Goal: Information Seeking & Learning: Learn about a topic

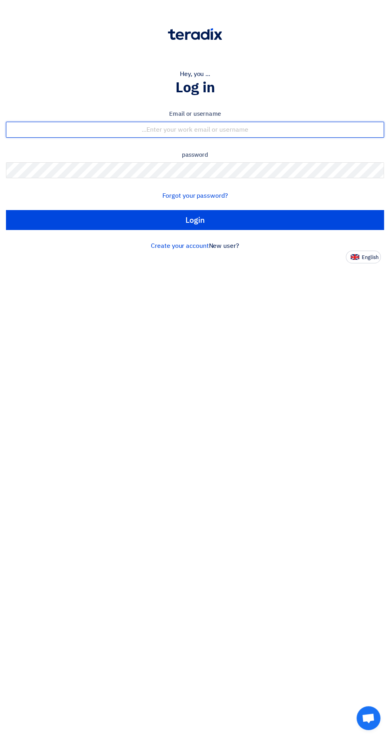
click at [309, 131] on input "text" at bounding box center [195, 130] width 378 height 16
type input "[EMAIL_ADDRESS][DOMAIN_NAME]"
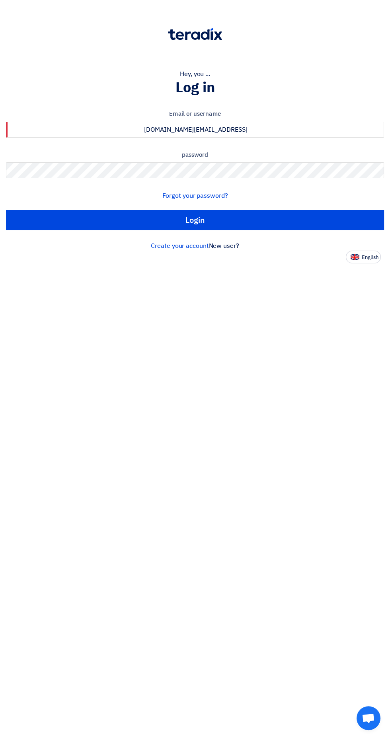
click at [6, 210] on input "Login" at bounding box center [195, 220] width 378 height 20
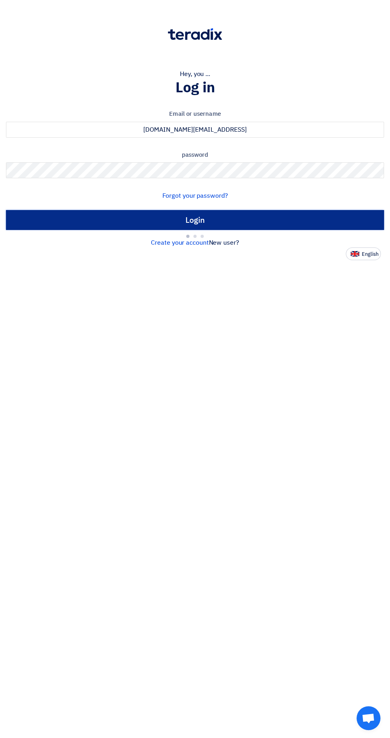
click at [307, 219] on input "Login" at bounding box center [195, 220] width 378 height 20
type input "Sign in"
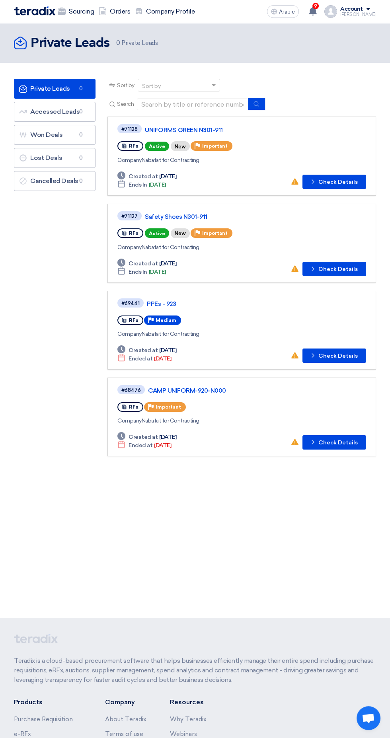
click at [276, 244] on div "Company Nabatat for Contracting" at bounding box center [241, 247] width 249 height 8
click at [338, 266] on font "Check Details" at bounding box center [337, 269] width 39 height 7
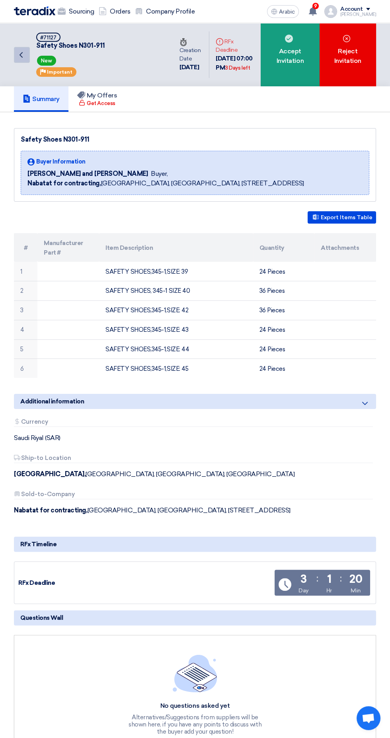
click at [25, 51] on icon "Back" at bounding box center [21, 55] width 10 height 10
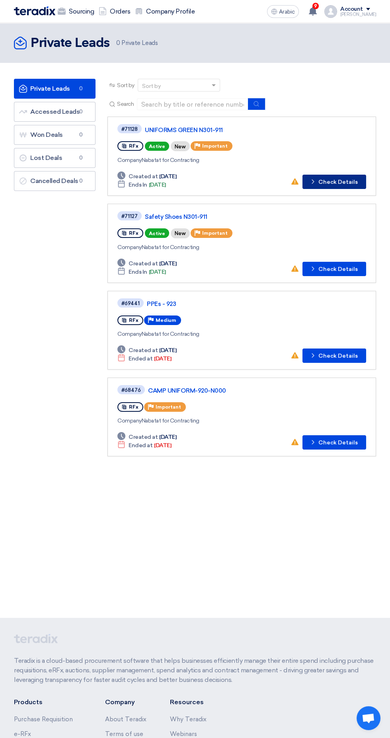
click at [331, 181] on font "Check Details" at bounding box center [337, 182] width 39 height 7
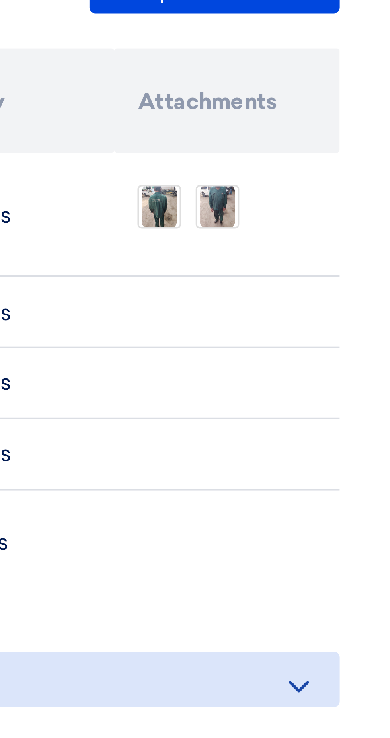
click at [326, 278] on img at bounding box center [326, 276] width 11 height 14
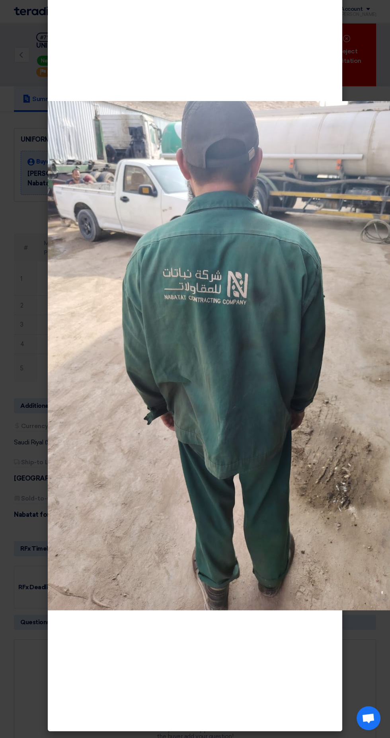
scroll to position [23, 0]
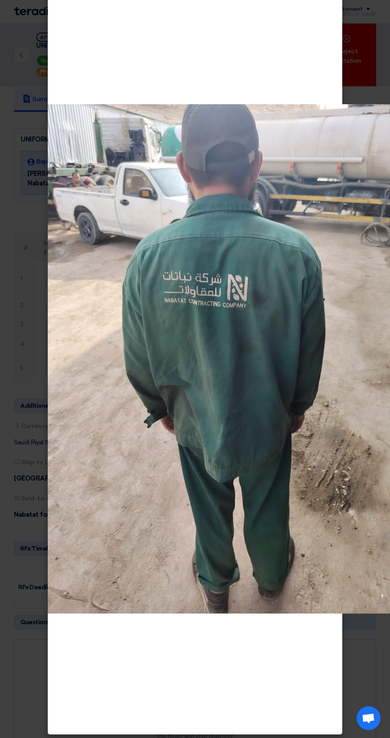
click at [12, 395] on modal-container at bounding box center [195, 369] width 390 height 738
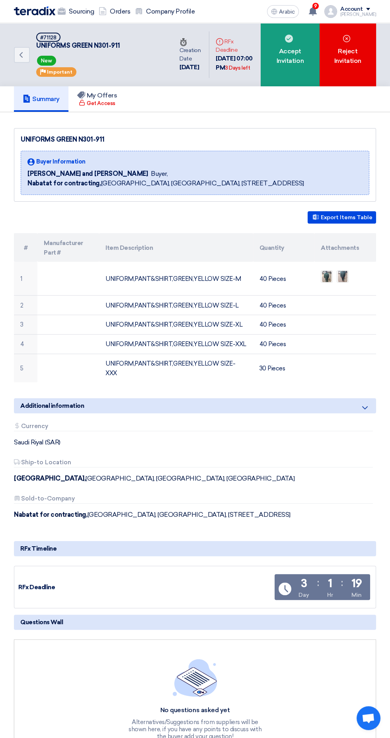
click at [324, 277] on img at bounding box center [326, 276] width 11 height 14
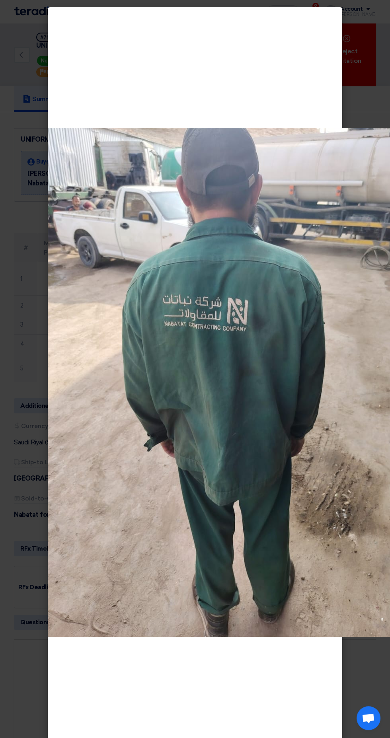
scroll to position [27, 0]
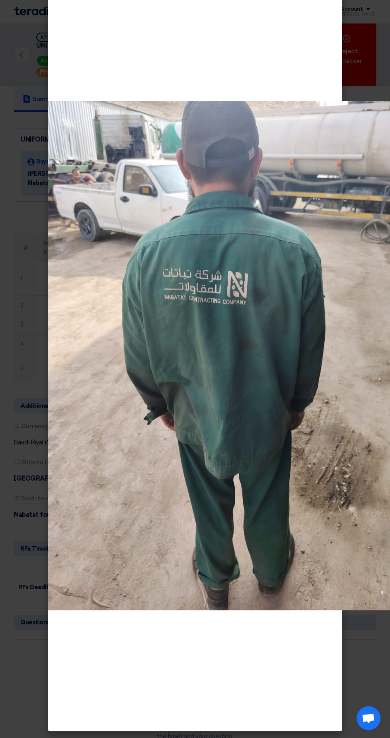
click at [26, 268] on modal-container at bounding box center [195, 369] width 390 height 738
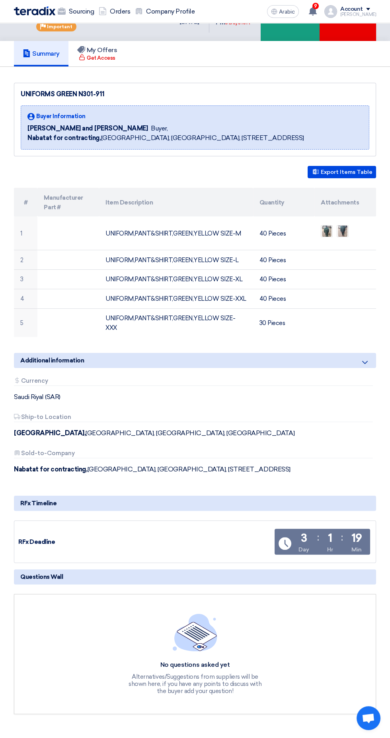
scroll to position [0, 0]
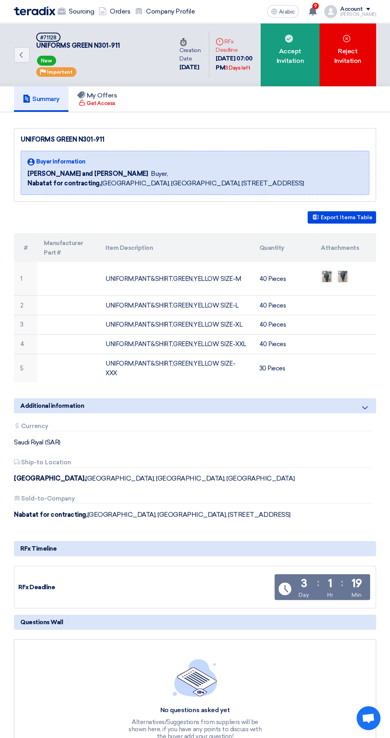
click at [323, 275] on img at bounding box center [326, 276] width 11 height 14
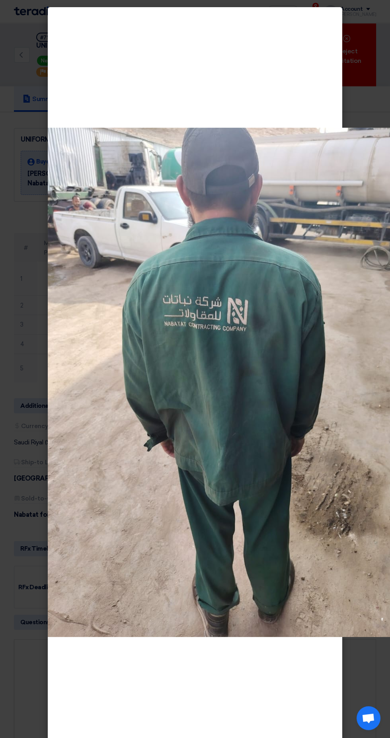
click at [350, 117] on div at bounding box center [239, 383] width 382 height 738
click at [361, 100] on div at bounding box center [239, 383] width 382 height 738
click at [26, 595] on modal-container at bounding box center [195, 369] width 390 height 738
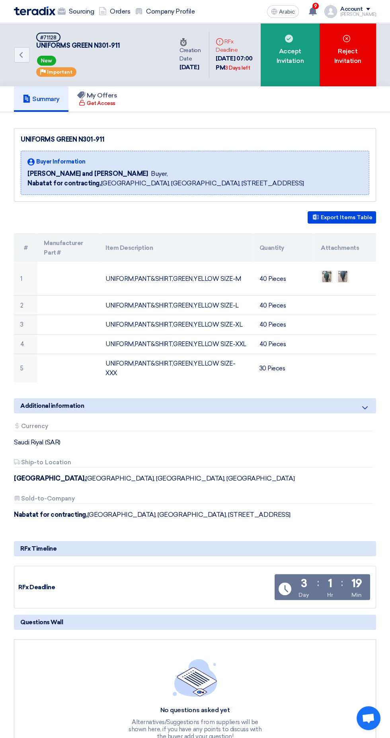
click at [323, 270] on img at bounding box center [326, 276] width 11 height 14
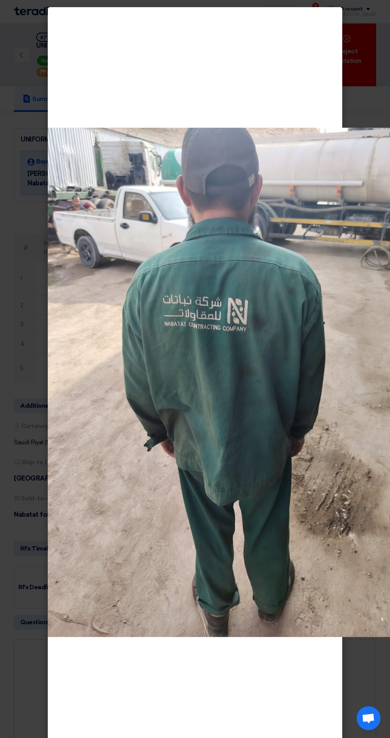
click at [25, 111] on modal-container at bounding box center [195, 369] width 390 height 738
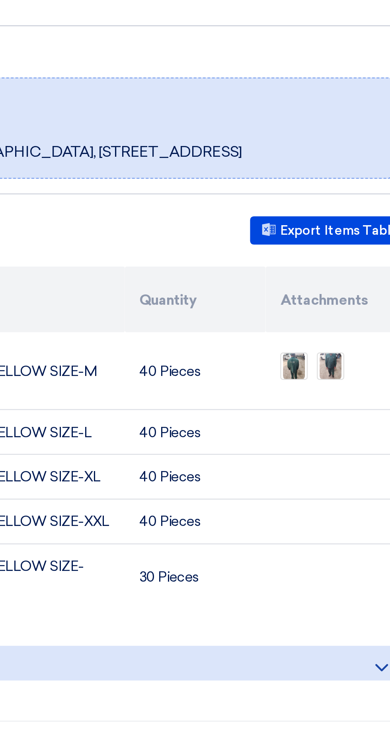
click at [343, 275] on img at bounding box center [342, 276] width 11 height 14
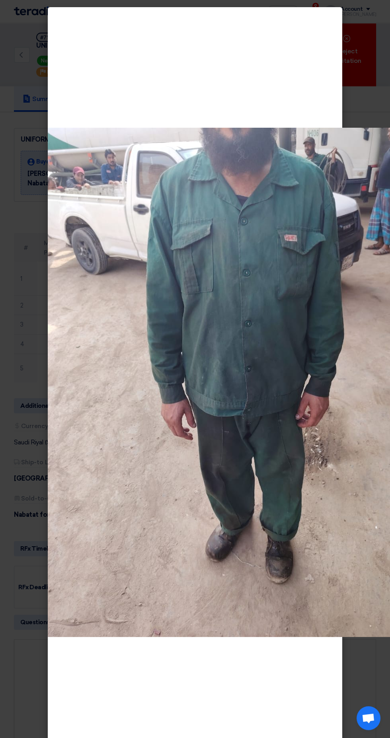
click at [34, 120] on modal-container at bounding box center [195, 369] width 390 height 738
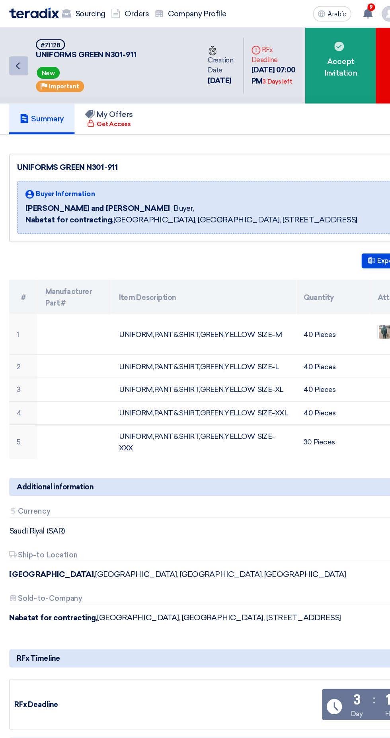
click at [21, 53] on use at bounding box center [21, 55] width 3 height 6
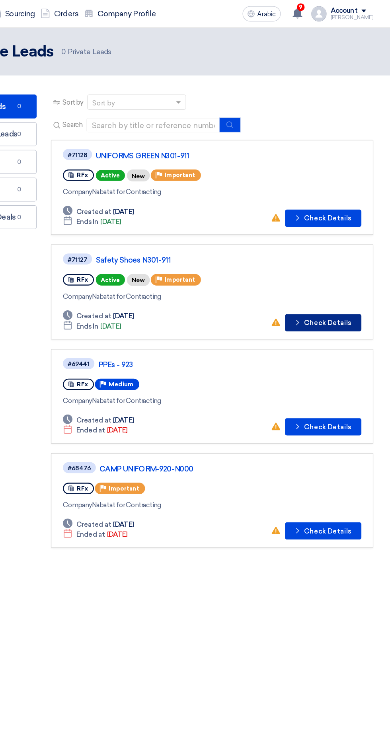
click at [335, 267] on font "Check Details" at bounding box center [337, 269] width 39 height 7
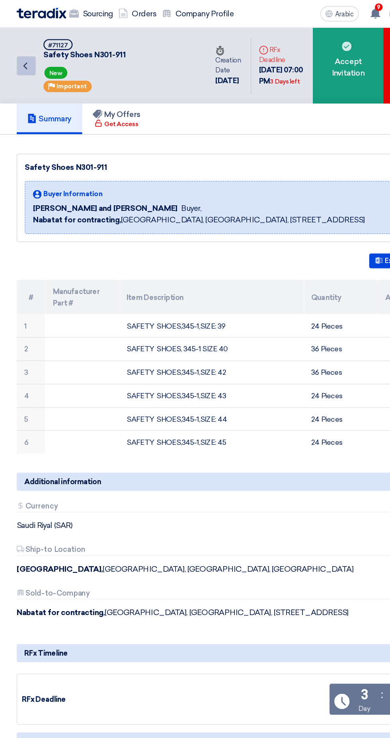
click at [29, 58] on link "Back" at bounding box center [22, 55] width 16 height 16
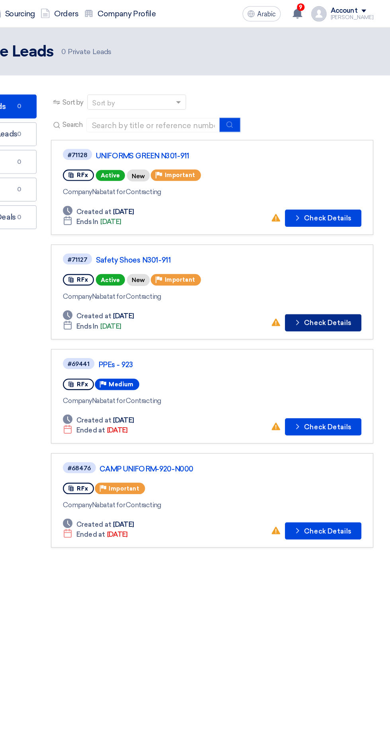
click at [336, 264] on button "Check details Check Details" at bounding box center [335, 269] width 64 height 14
